Goal: Navigation & Orientation: Find specific page/section

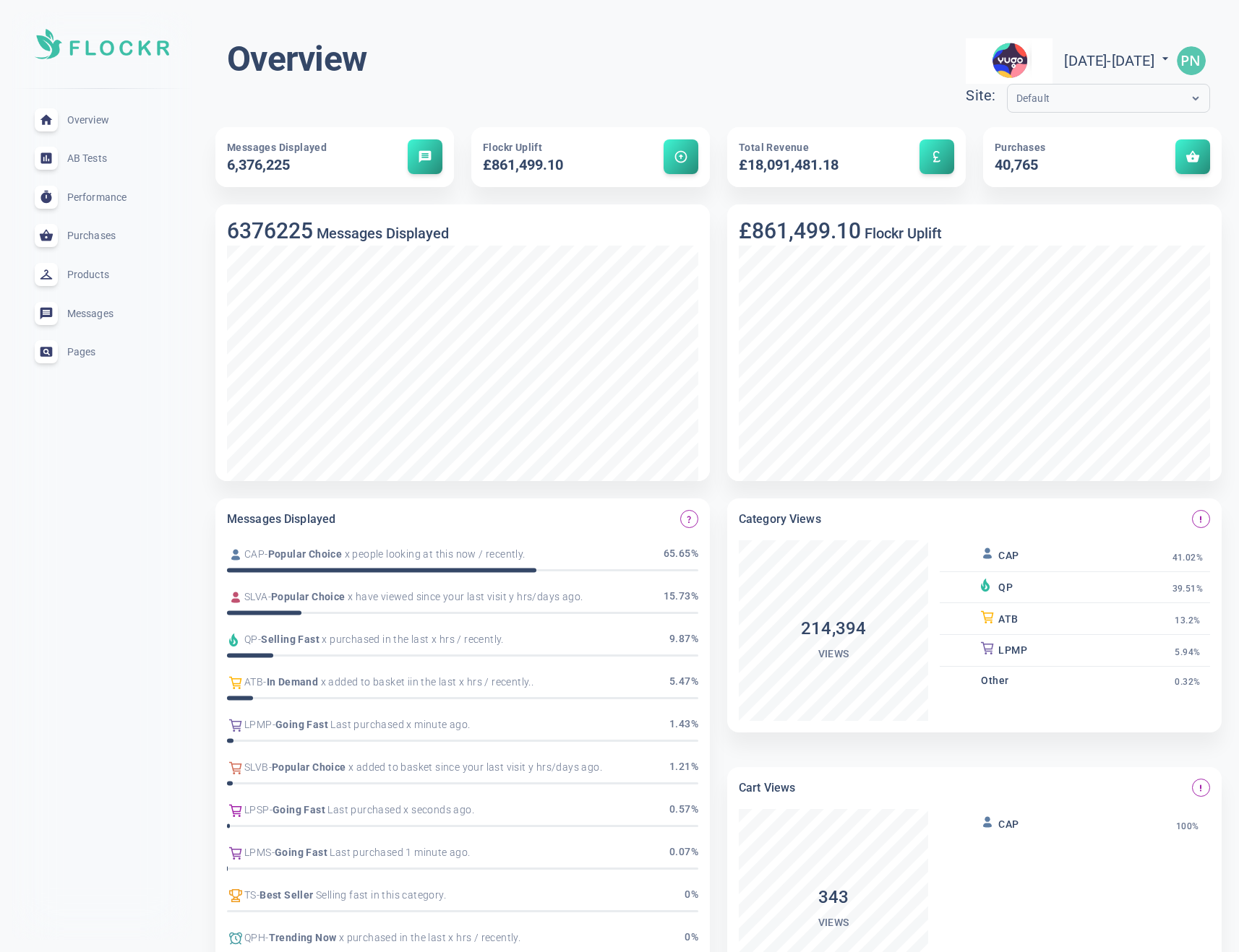
click at [1016, 101] on input "text" at bounding box center [1074, 98] width 116 height 17
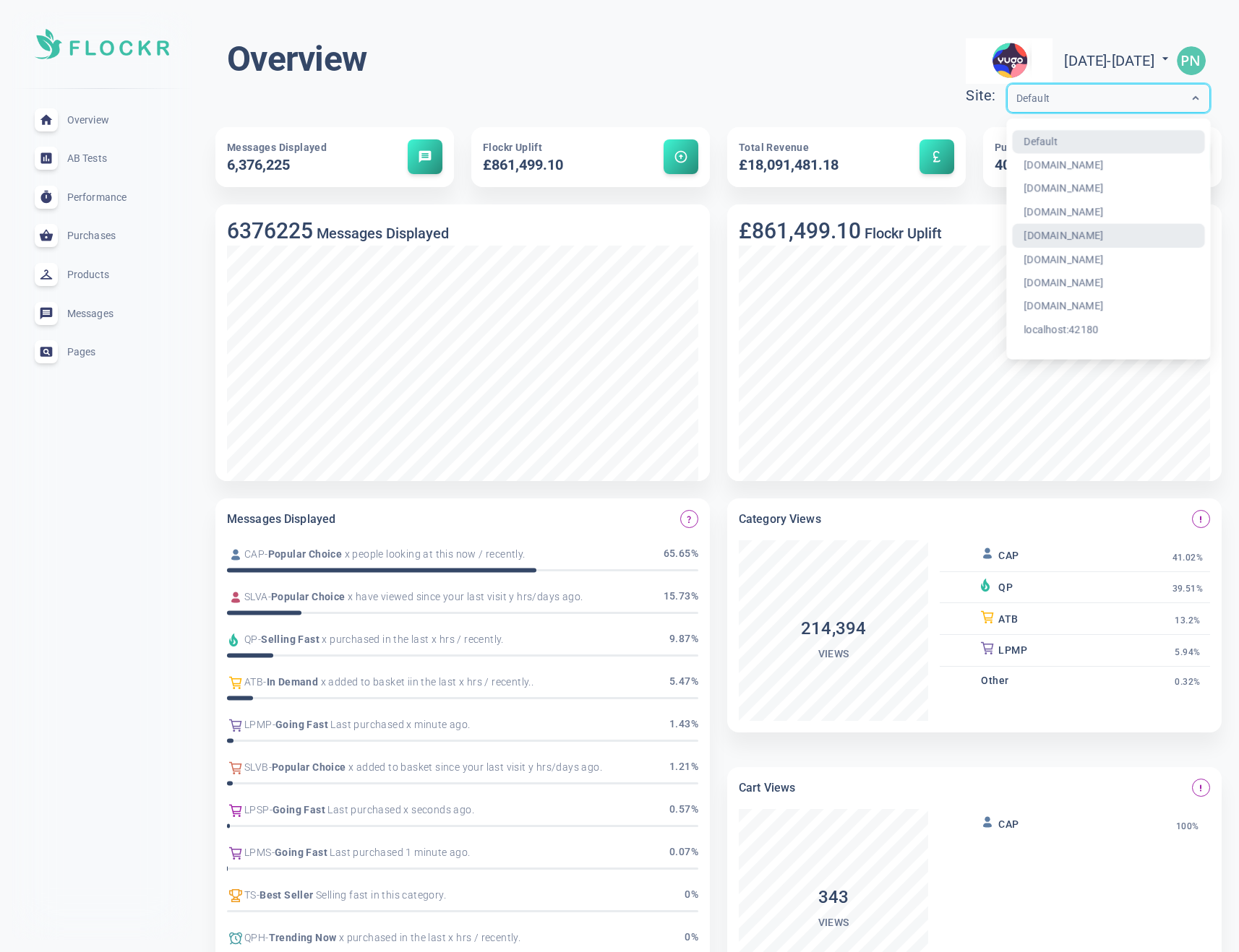
click at [741, 189] on div "£861,499.10 Flockr Uplift" at bounding box center [965, 334] width 512 height 294
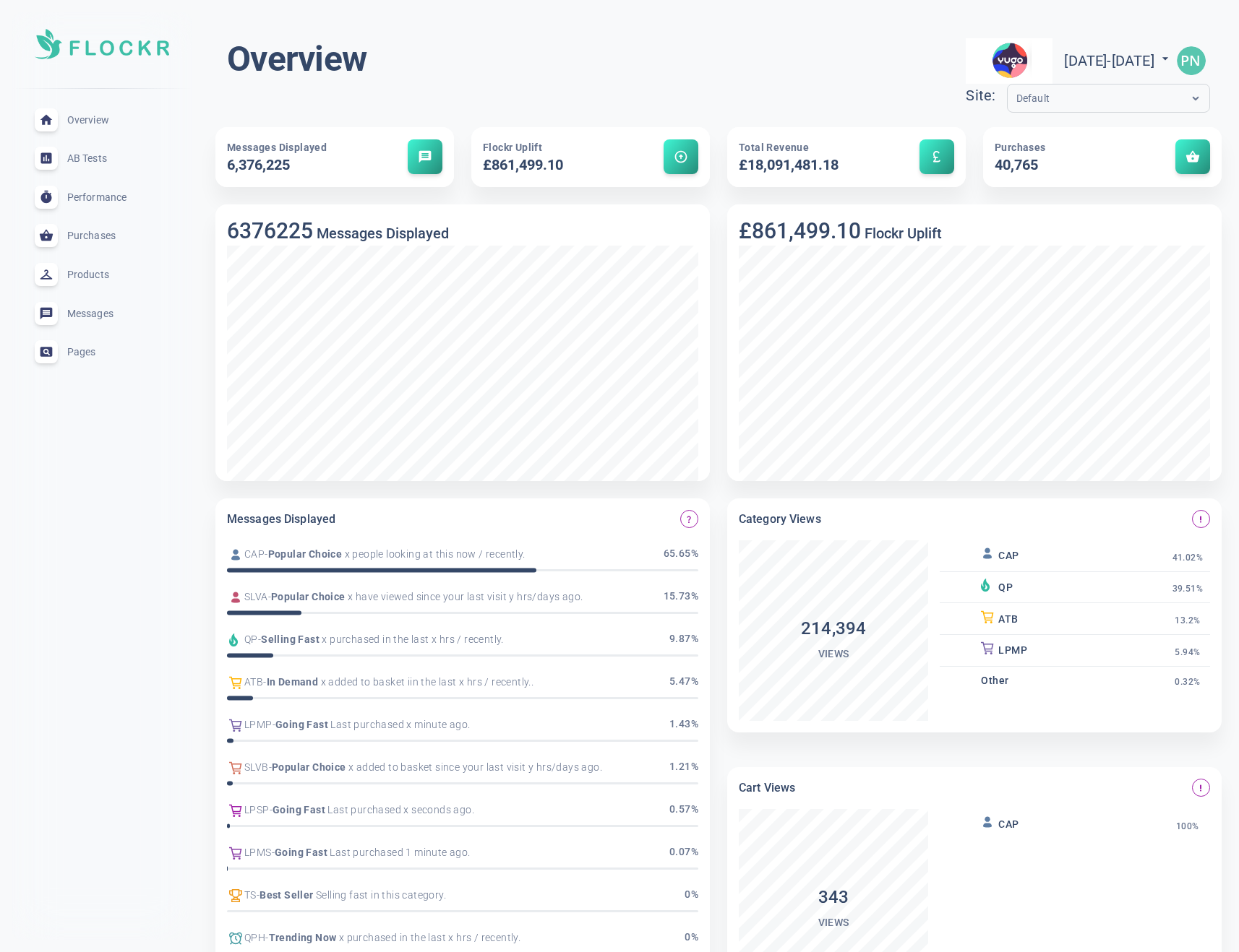
click at [90, 158] on span "AB Tests" at bounding box center [119, 158] width 104 height 0
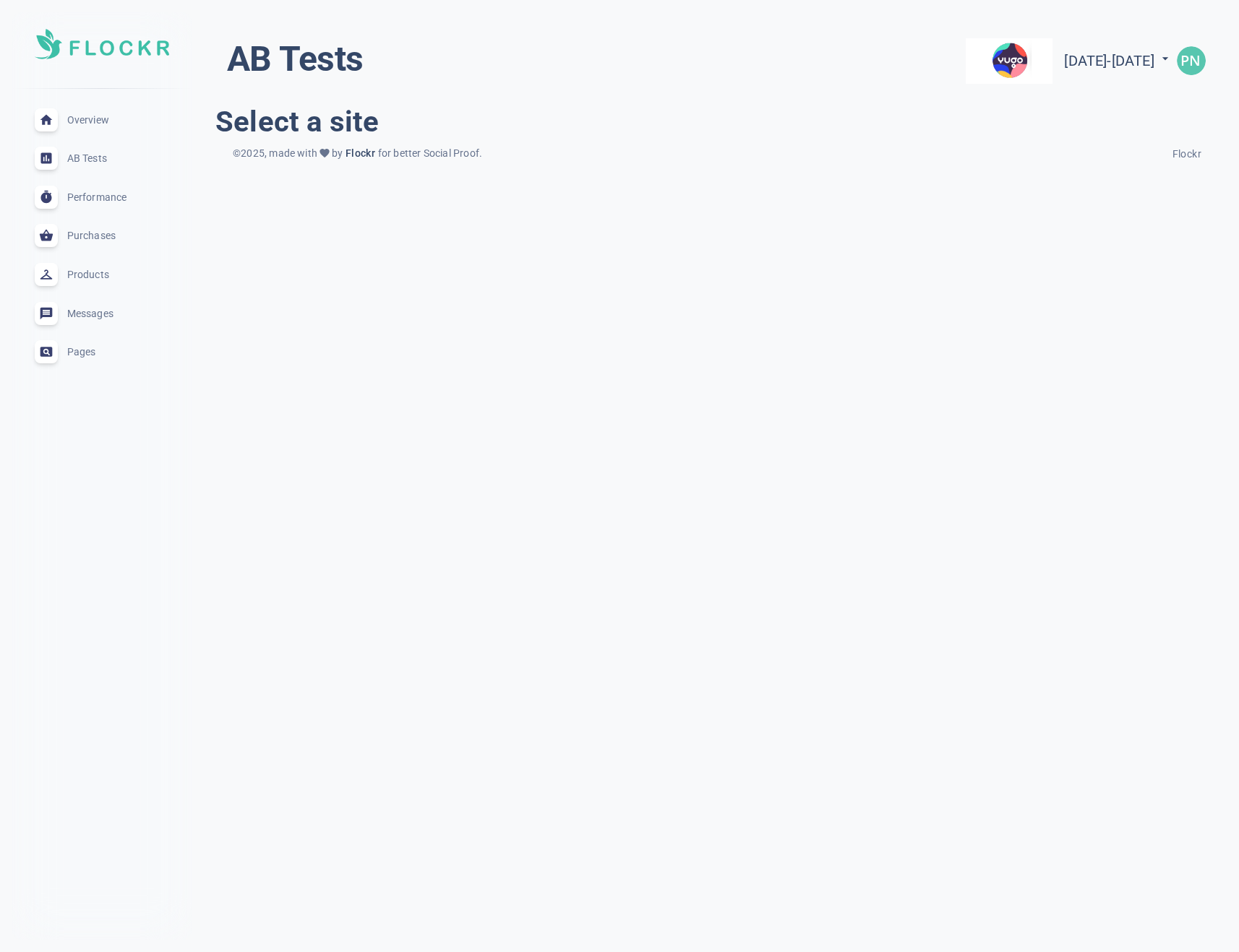
click at [87, 197] on span "Performance" at bounding box center [119, 197] width 104 height 0
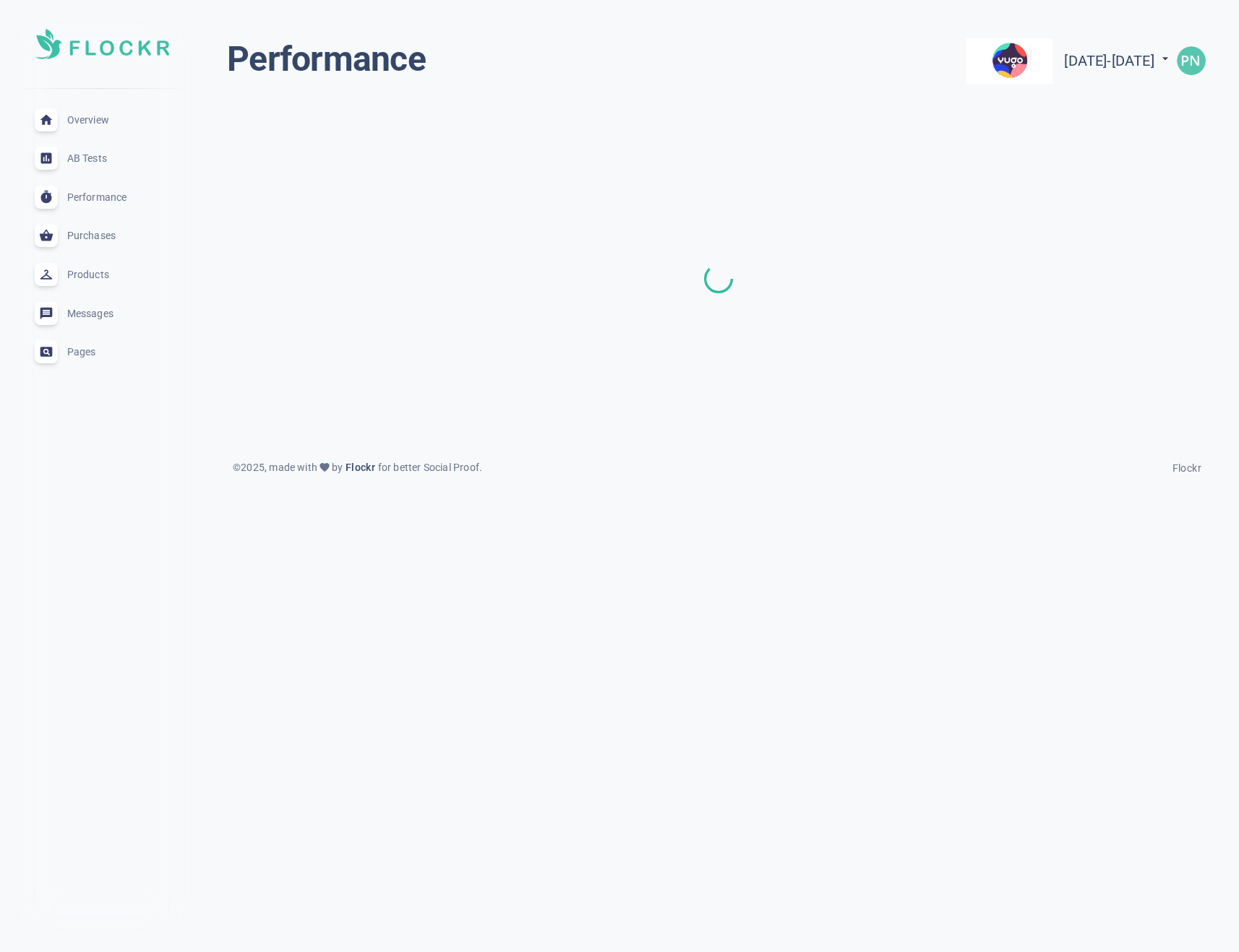
drag, startPoint x: 84, startPoint y: 130, endPoint x: 139, endPoint y: 175, distance: 71.1
click at [84, 130] on div "Overview expand_less" at bounding box center [102, 120] width 157 height 39
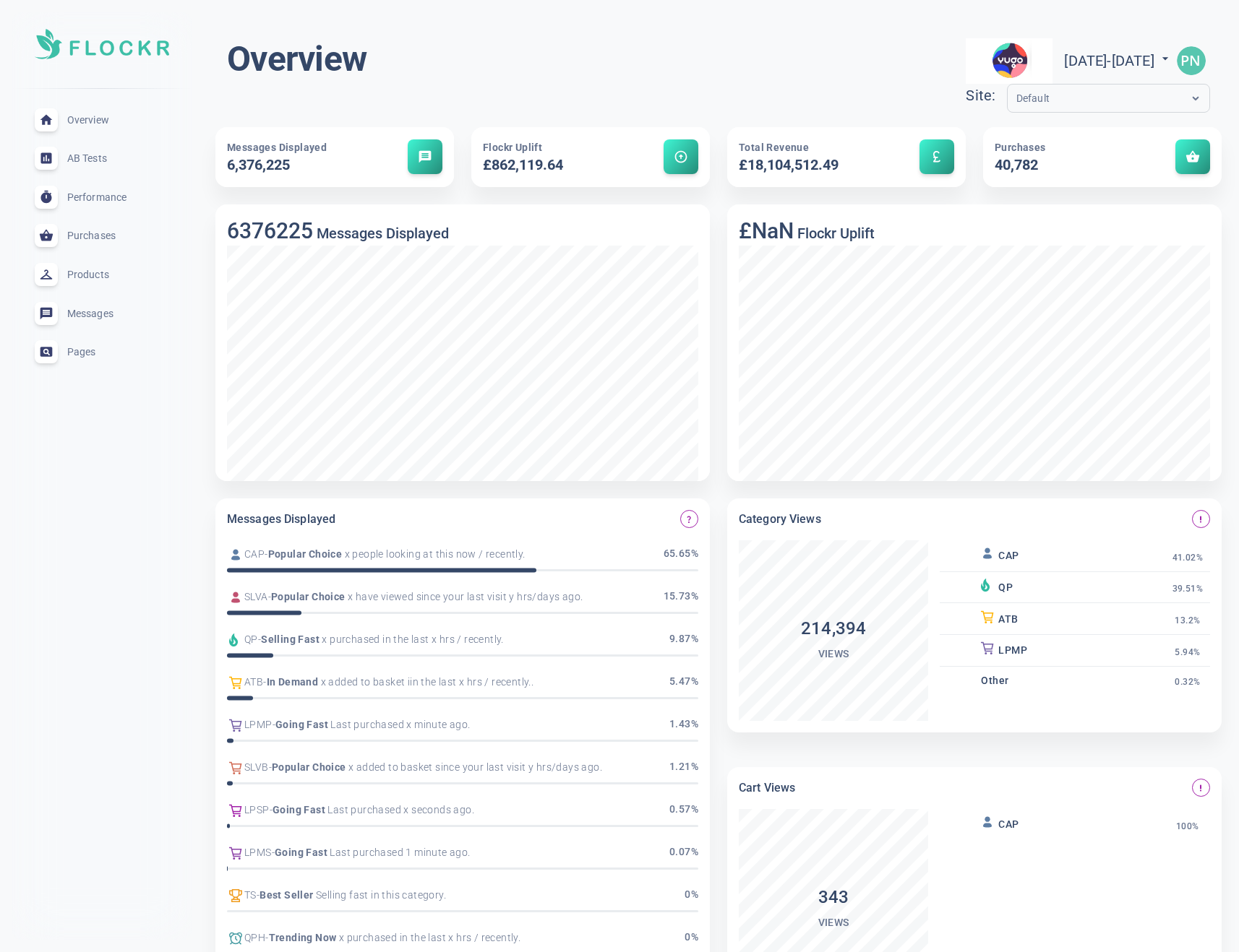
click at [99, 205] on div "Performance expand_less" at bounding box center [102, 197] width 157 height 39
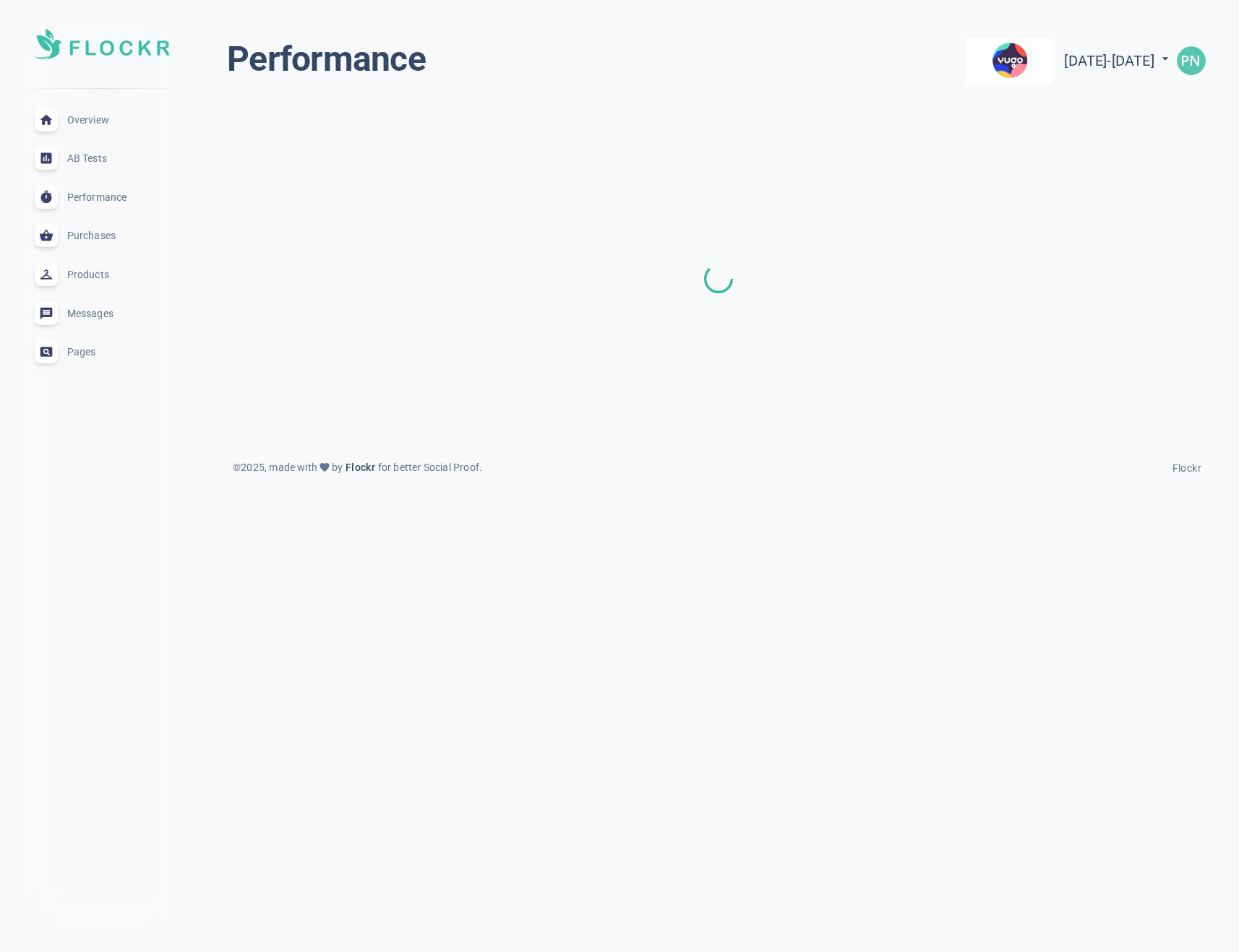
click at [118, 239] on div "Purchases expand_less" at bounding box center [102, 237] width 157 height 39
